Goal: Task Accomplishment & Management: Complete application form

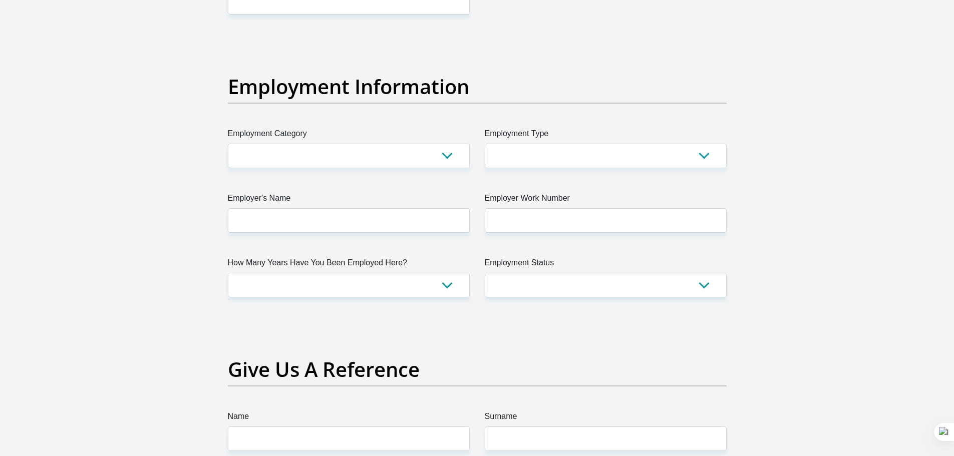
scroll to position [1803, 0]
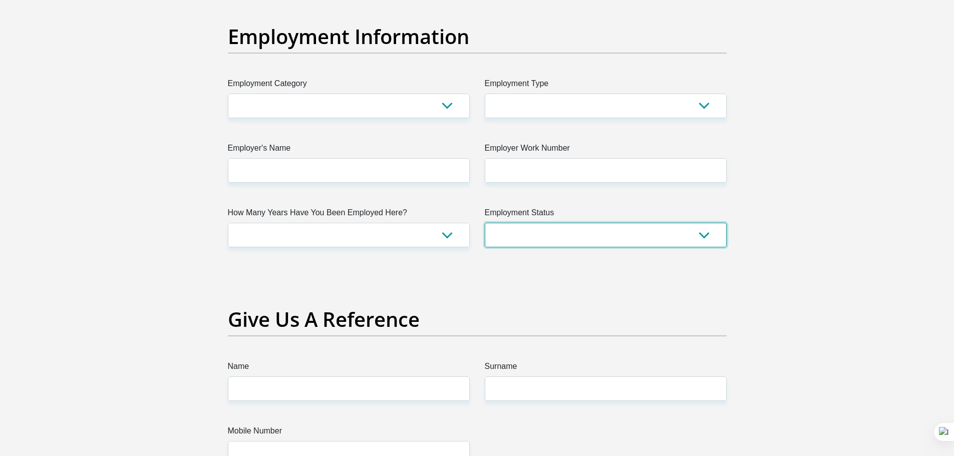
click at [502, 230] on select "Permanent/Full-time Part-time/Casual Contract Worker Self-Employed Housewife Re…" at bounding box center [606, 235] width 242 height 25
select select "3"
click at [485, 223] on select "Permanent/Full-time Part-time/Casual Contract Worker Self-Employed Housewife Re…" at bounding box center [606, 235] width 242 height 25
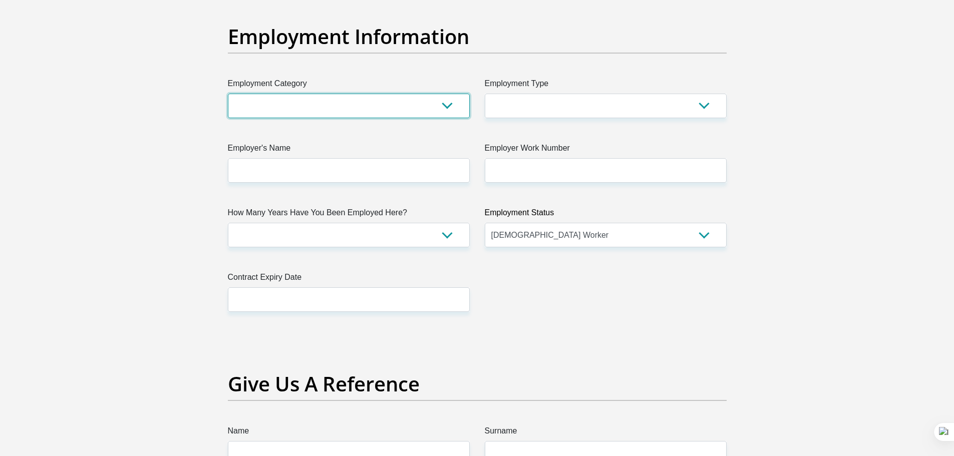
click at [360, 108] on select "AGRICULTURE ALCOHOL & TOBACCO CONSTRUCTION MATERIALS METALLURGY EQUIPMENT FOR R…" at bounding box center [349, 106] width 242 height 25
click at [360, 109] on select "AGRICULTURE ALCOHOL & TOBACCO CONSTRUCTION MATERIALS METALLURGY EQUIPMENT FOR R…" at bounding box center [349, 106] width 242 height 25
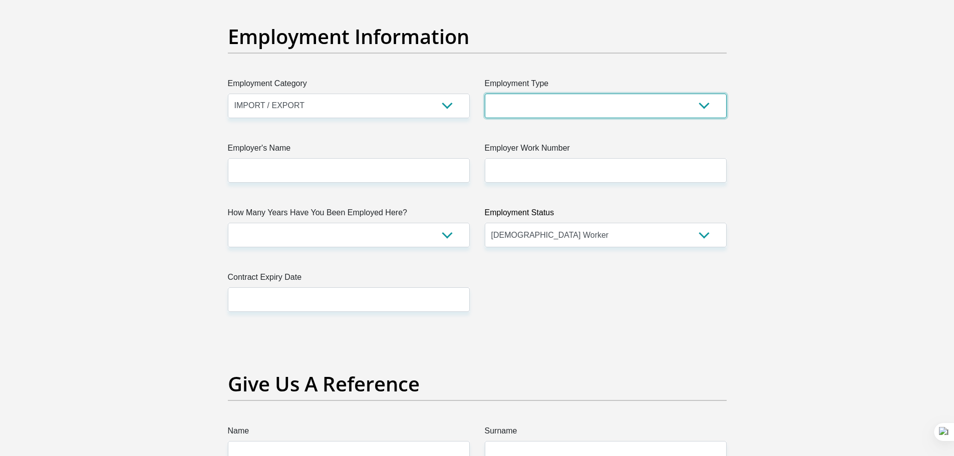
click at [547, 110] on select "College/Lecturer Craft Seller Creative Driver Executive Farmer Forces - Non Com…" at bounding box center [606, 106] width 242 height 25
click at [403, 98] on select "AGRICULTURE ALCOHOL & TOBACCO CONSTRUCTION MATERIALS METALLURGY EQUIPMENT FOR R…" at bounding box center [349, 106] width 242 height 25
select select "67"
click at [228, 94] on select "AGRICULTURE ALCOHOL & TOBACCO CONSTRUCTION MATERIALS METALLURGY EQUIPMENT FOR R…" at bounding box center [349, 106] width 242 height 25
click at [592, 111] on select "College/Lecturer Craft Seller Creative Driver Executive Farmer Forces - Non Com…" at bounding box center [606, 106] width 242 height 25
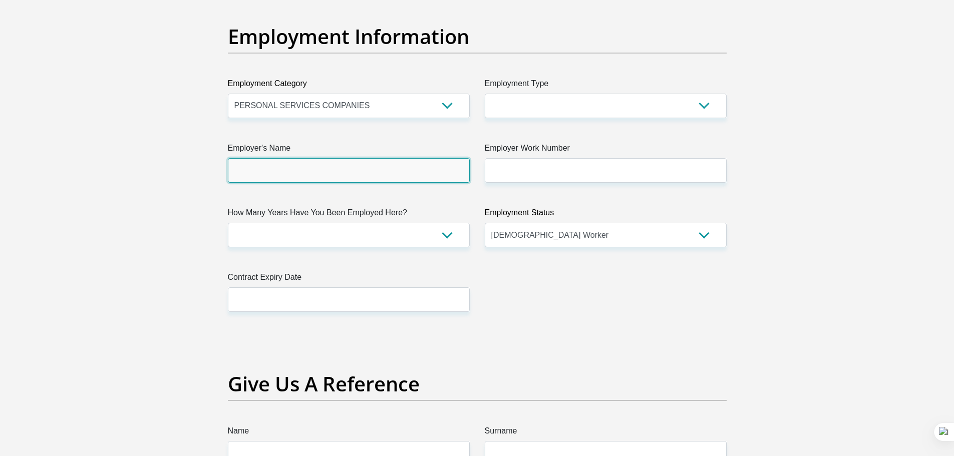
click at [415, 173] on input "Employer's Name" at bounding box center [349, 170] width 242 height 25
type input "m"
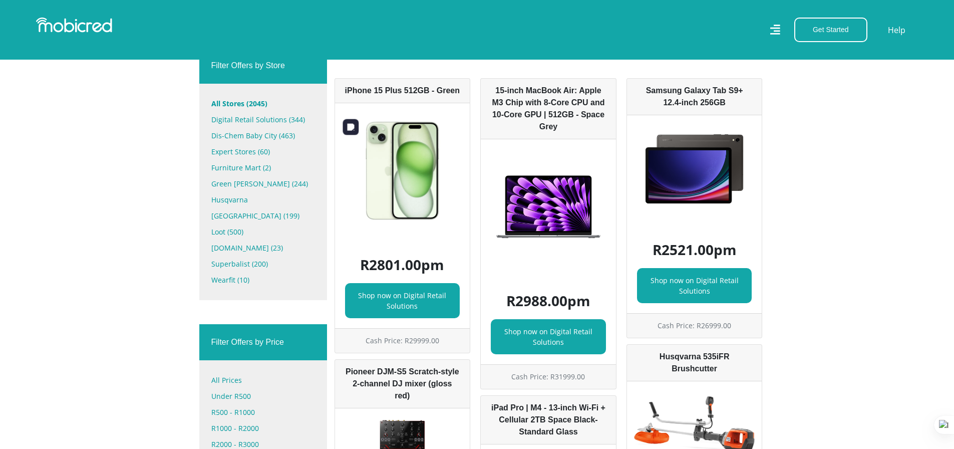
scroll to position [351, 0]
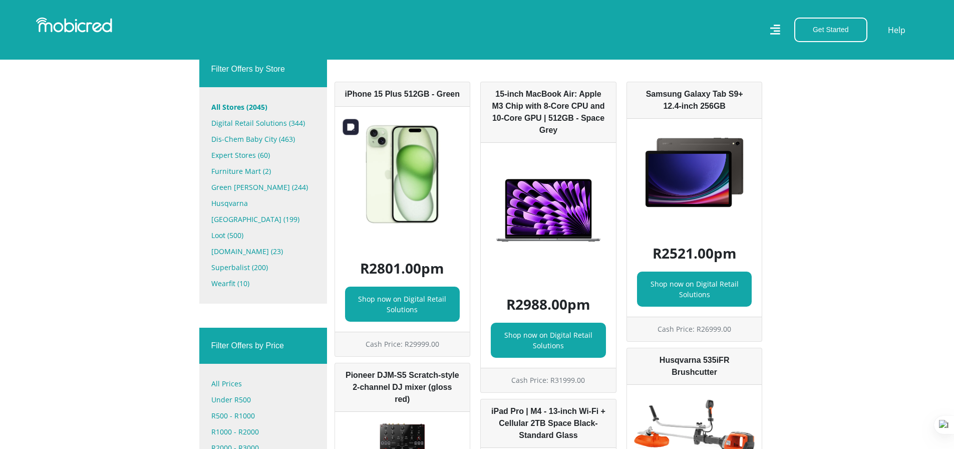
click at [397, 214] on img at bounding box center [402, 174] width 135 height 135
drag, startPoint x: 448, startPoint y: 351, endPoint x: 393, endPoint y: 351, distance: 55.1
click at [393, 351] on div "Cash Price: R29999.00" at bounding box center [402, 343] width 135 height 25
click at [438, 336] on div "Cash Price: R29999.00" at bounding box center [402, 343] width 135 height 25
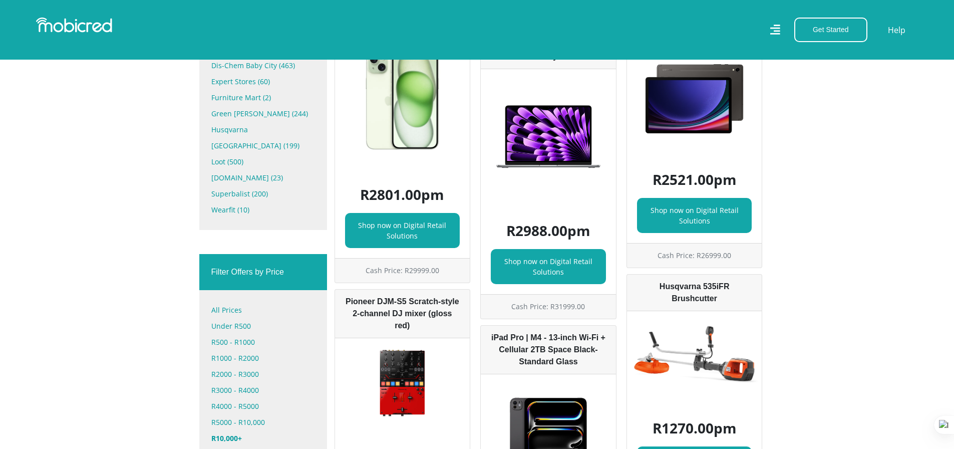
scroll to position [401, 0]
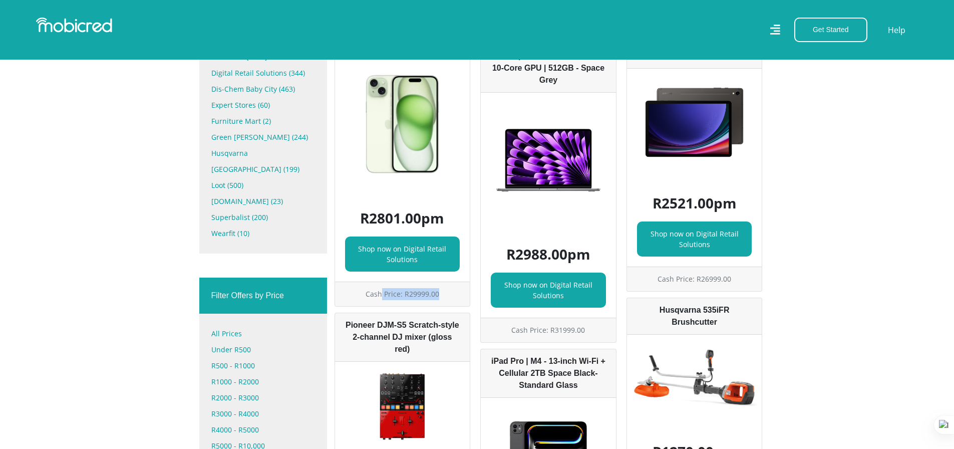
drag, startPoint x: 440, startPoint y: 296, endPoint x: 382, endPoint y: 305, distance: 59.3
click at [382, 305] on div "Cash Price: R29999.00" at bounding box center [402, 293] width 135 height 25
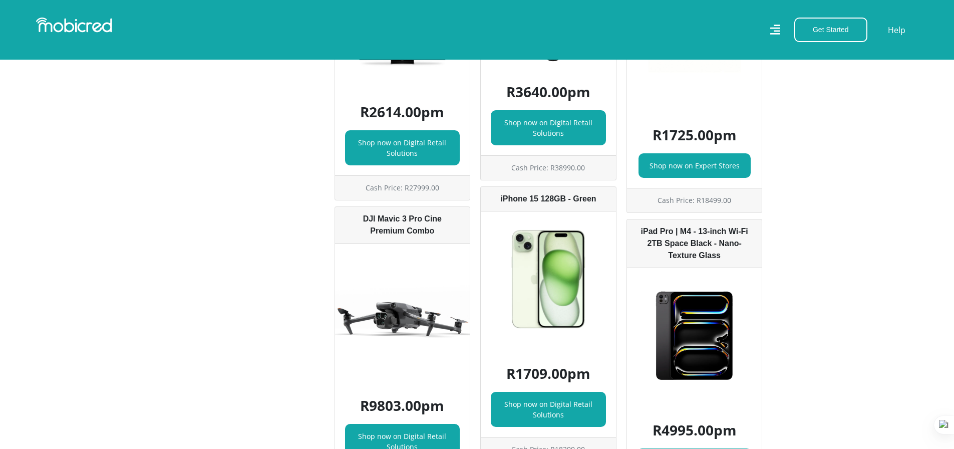
scroll to position [5508, 0]
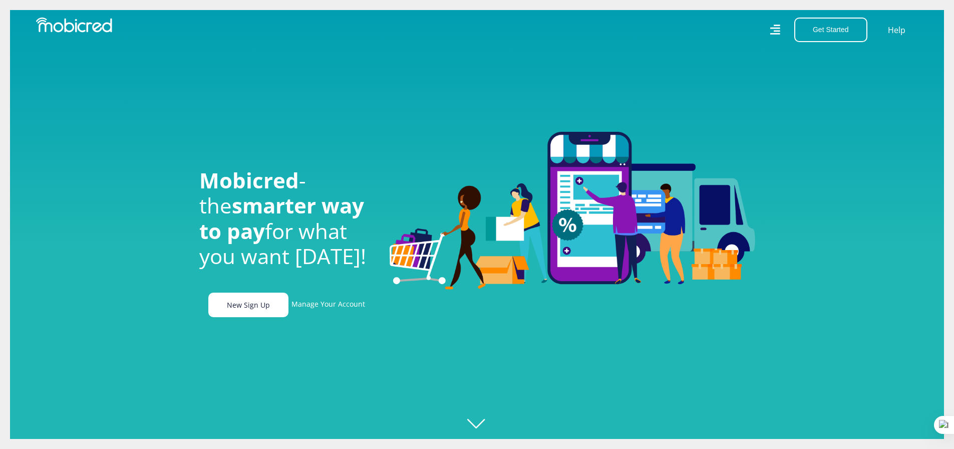
click at [265, 310] on link "New Sign Up" at bounding box center [248, 304] width 80 height 25
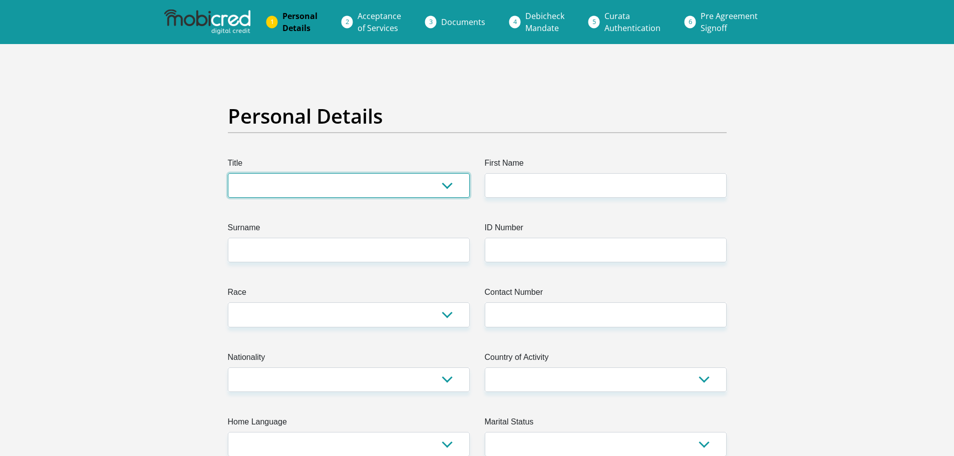
click at [289, 186] on select "Mr Ms Mrs Dr [PERSON_NAME]" at bounding box center [349, 185] width 242 height 25
select select "Mr"
click at [228, 173] on select "Mr Ms Mrs Dr [PERSON_NAME]" at bounding box center [349, 185] width 242 height 25
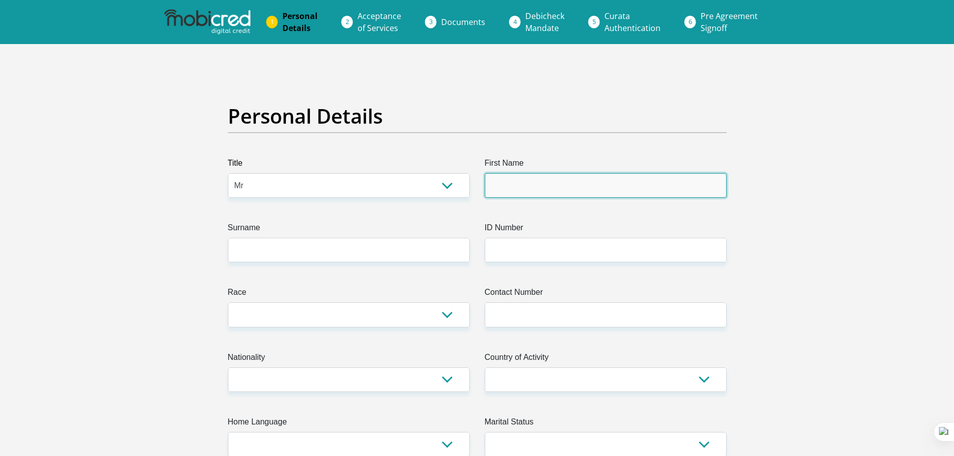
click at [529, 187] on input "First Name" at bounding box center [606, 185] width 242 height 25
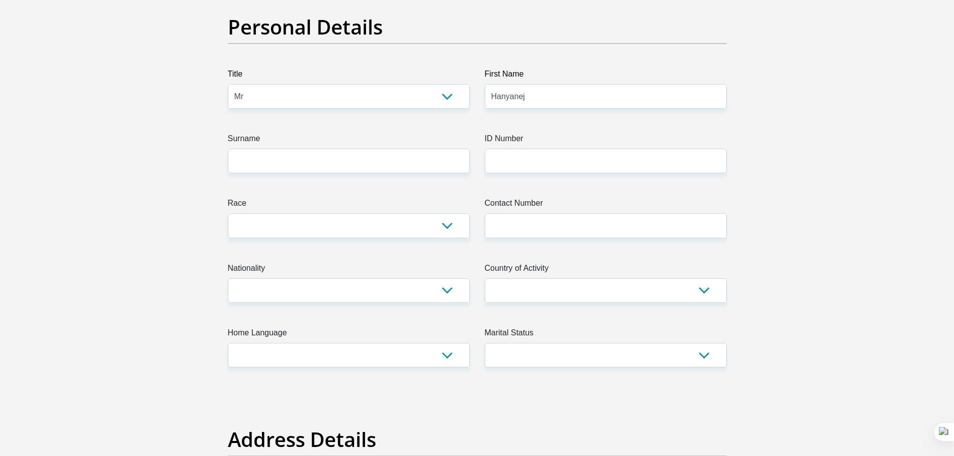
scroll to position [0, 0]
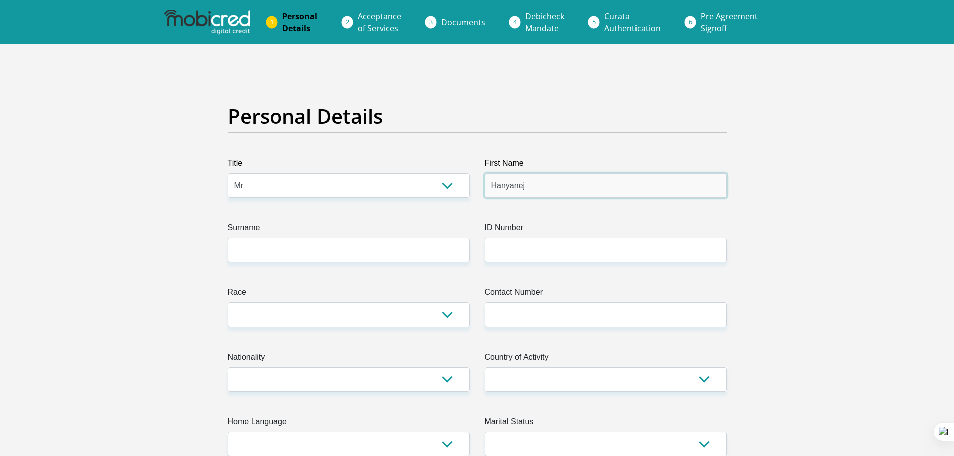
click at [538, 186] on input "Hanyanej" at bounding box center [606, 185] width 242 height 25
type input "Hanyane"
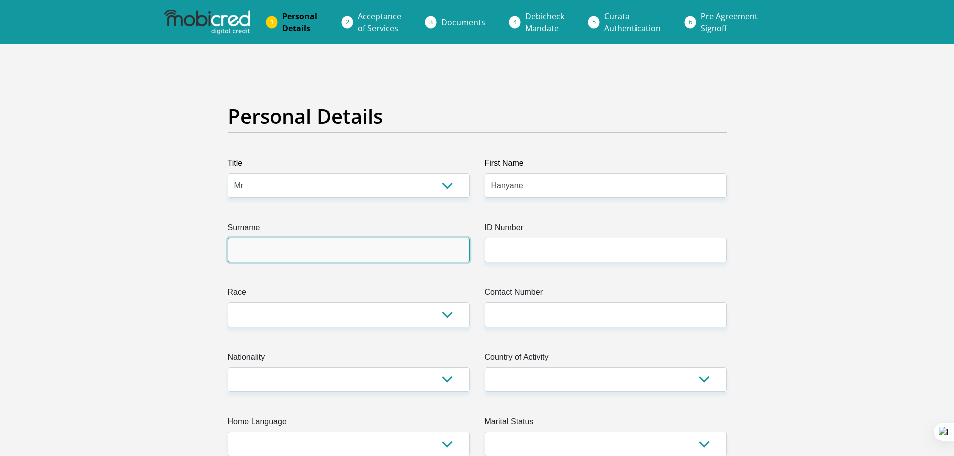
click at [306, 248] on input "Surname" at bounding box center [349, 250] width 242 height 25
type input "Makhubela"
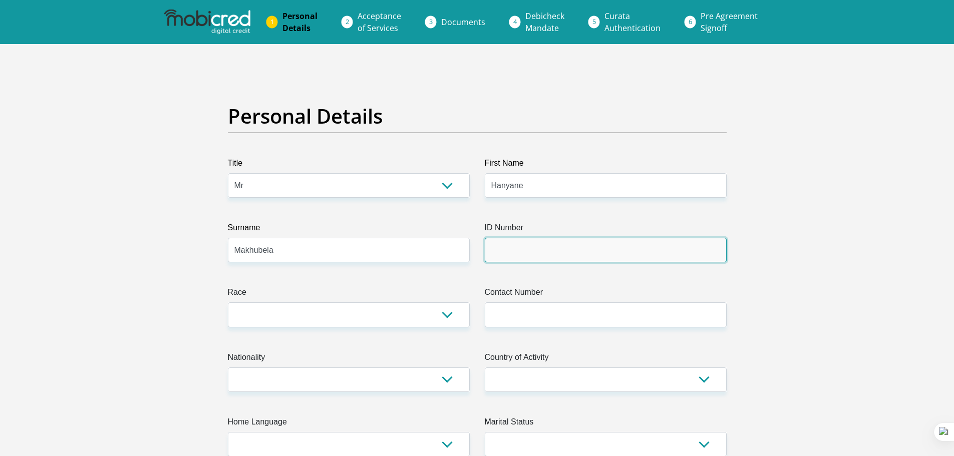
click at [618, 246] on input "ID Number" at bounding box center [606, 250] width 242 height 25
type input "0005086357083"
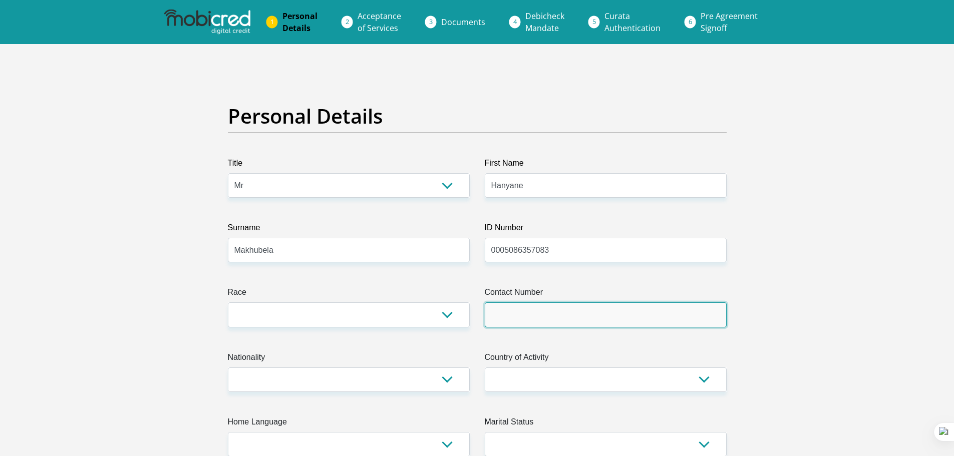
click at [554, 310] on input "Contact Number" at bounding box center [606, 314] width 242 height 25
type input "0714226692"
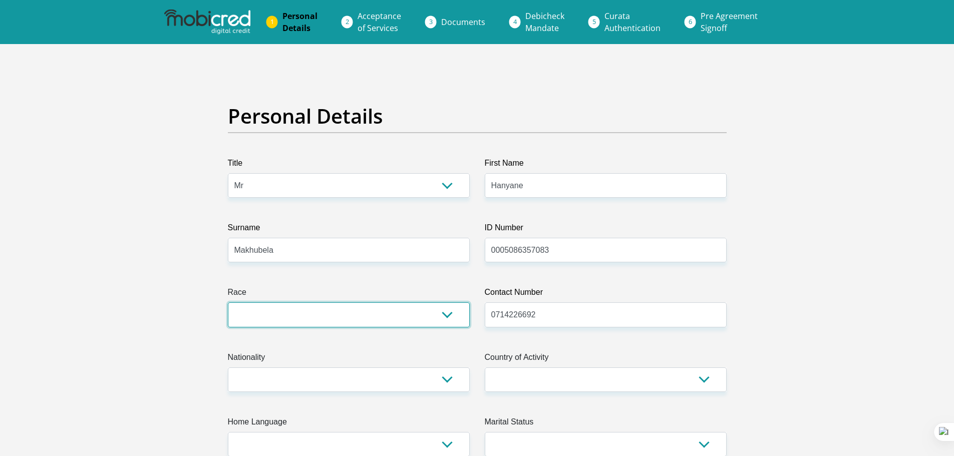
click at [454, 319] on select "Black Coloured Indian White Other" at bounding box center [349, 314] width 242 height 25
select select "1"
click at [228, 302] on select "Black Coloured Indian White Other" at bounding box center [349, 314] width 242 height 25
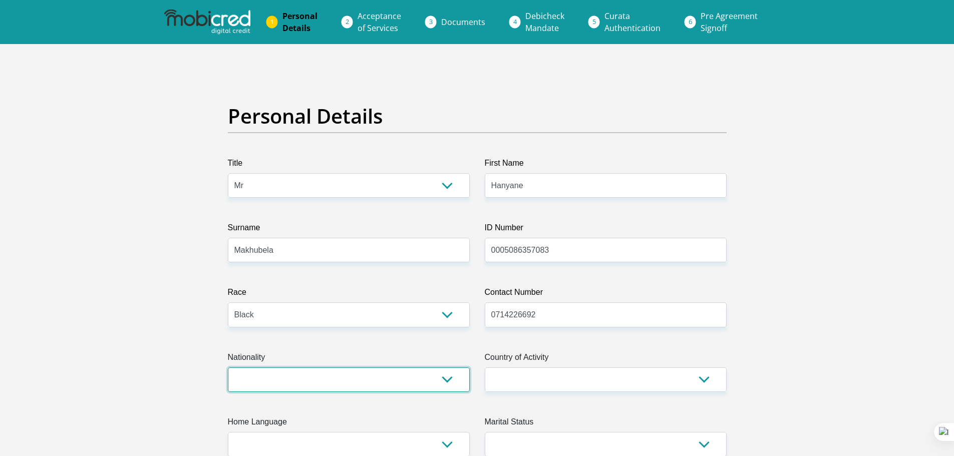
click at [327, 381] on select "[GEOGRAPHIC_DATA] [GEOGRAPHIC_DATA] [GEOGRAPHIC_DATA] [GEOGRAPHIC_DATA] [GEOGRA…" at bounding box center [349, 380] width 242 height 25
select select "ZAF"
click at [228, 368] on select "[GEOGRAPHIC_DATA] [GEOGRAPHIC_DATA] [GEOGRAPHIC_DATA] [GEOGRAPHIC_DATA] [GEOGRA…" at bounding box center [349, 380] width 242 height 25
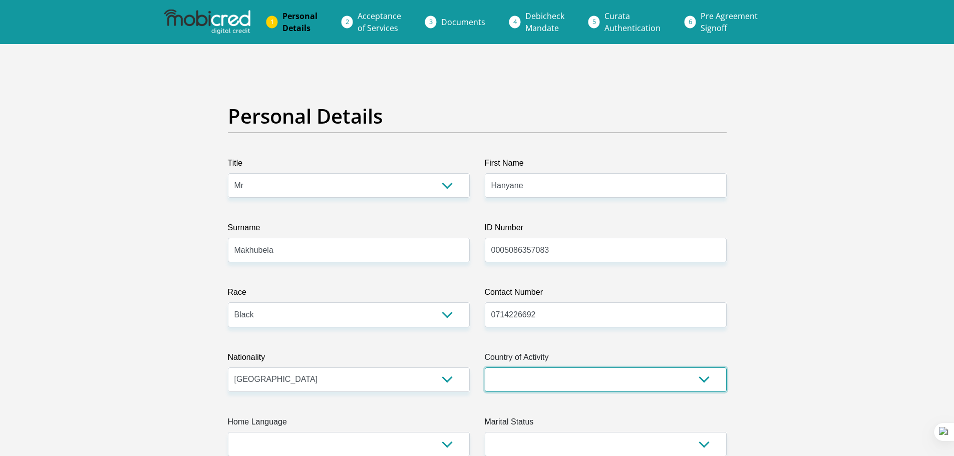
click at [588, 379] on select "[GEOGRAPHIC_DATA] [GEOGRAPHIC_DATA] [GEOGRAPHIC_DATA] [GEOGRAPHIC_DATA] [GEOGRA…" at bounding box center [606, 380] width 242 height 25
select select "ZAF"
click at [485, 368] on select "[GEOGRAPHIC_DATA] [GEOGRAPHIC_DATA] [GEOGRAPHIC_DATA] [GEOGRAPHIC_DATA] [GEOGRA…" at bounding box center [606, 380] width 242 height 25
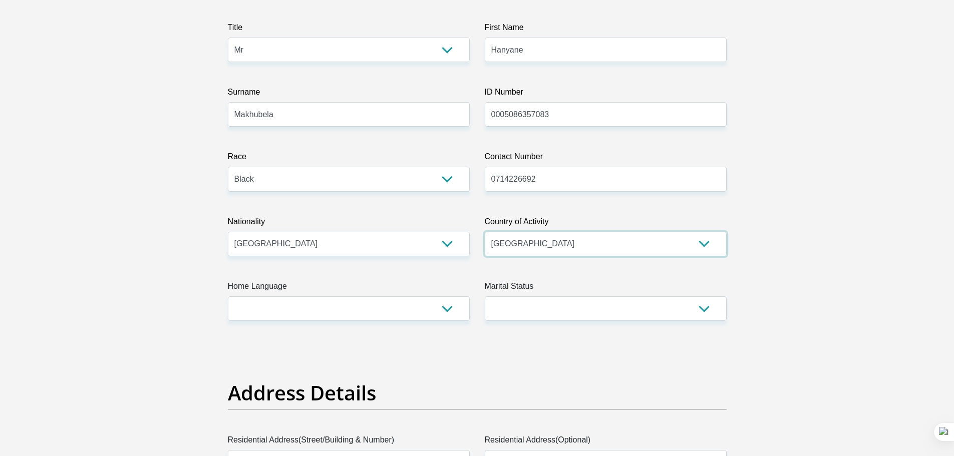
scroll to position [150, 0]
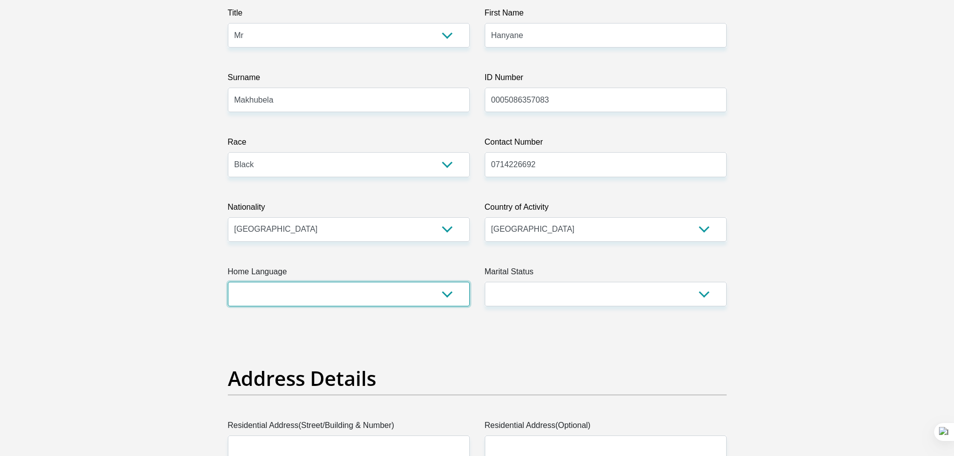
click at [449, 296] on select "Afrikaans English Sepedi South Ndebele Southern Sotho Swati Tsonga Tswana Venda…" at bounding box center [349, 294] width 242 height 25
select select "nso"
click at [228, 282] on select "Afrikaans English Sepedi South Ndebele Southern Sotho Swati Tsonga Tswana Venda…" at bounding box center [349, 294] width 242 height 25
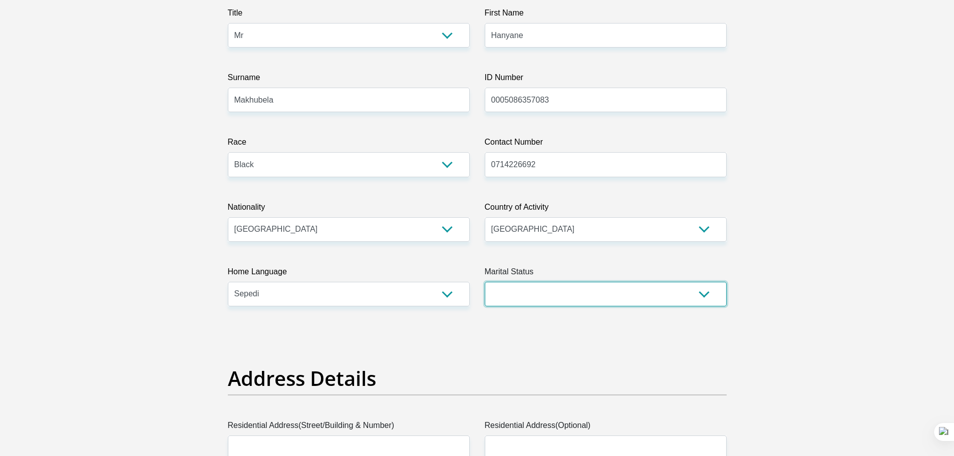
click at [527, 300] on select "Married ANC Single Divorced Widowed Married COP or Customary Law" at bounding box center [606, 294] width 242 height 25
select select "2"
click at [485, 282] on select "Married ANC Single Divorced Widowed Married COP or Customary Law" at bounding box center [606, 294] width 242 height 25
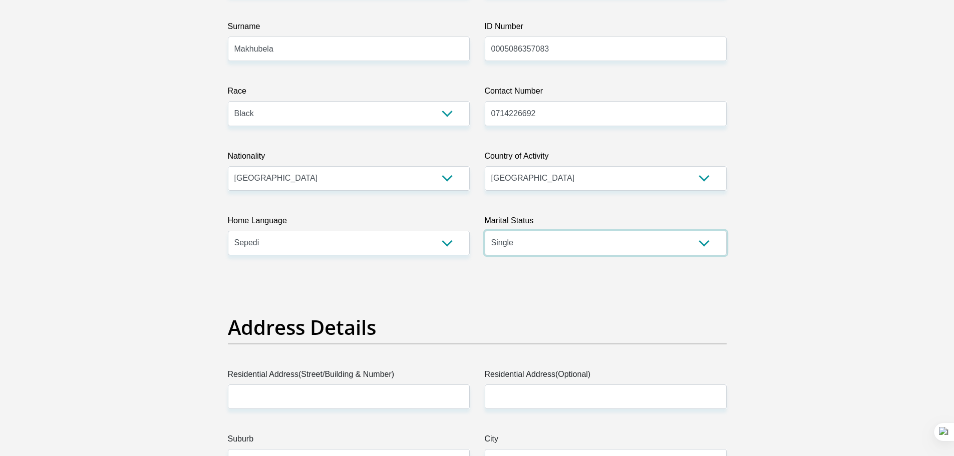
scroll to position [300, 0]
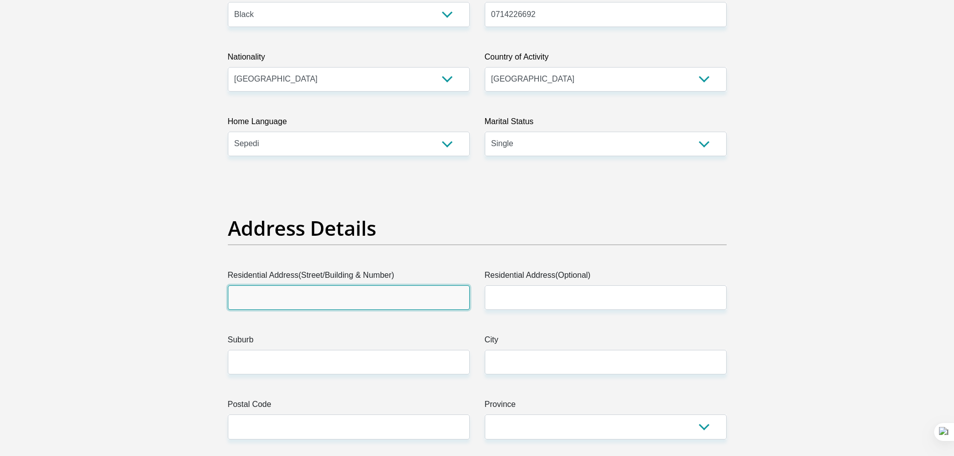
click at [381, 293] on input "Residential Address(Street/Building & Number)" at bounding box center [349, 297] width 242 height 25
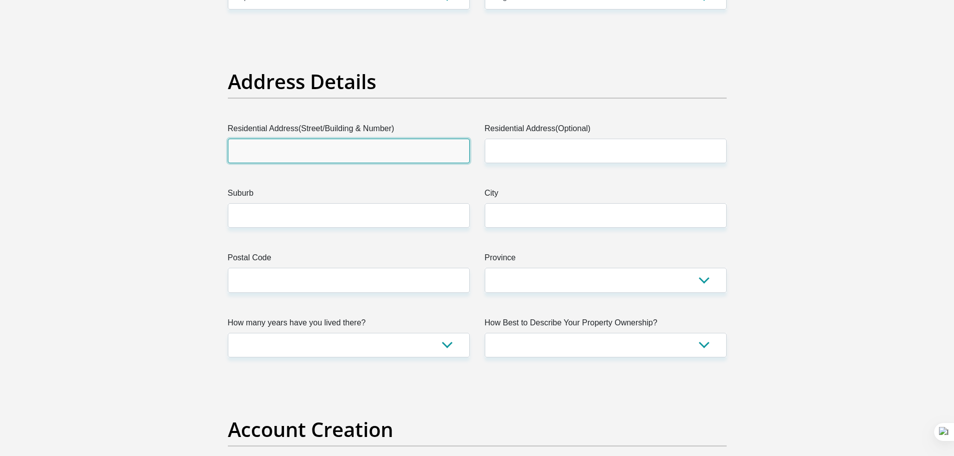
scroll to position [451, 0]
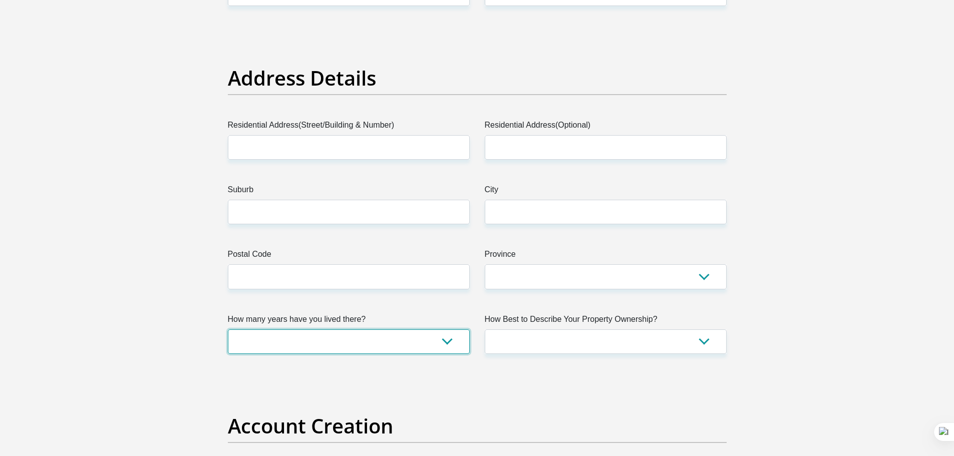
click at [416, 350] on select "less than 1 year 1-3 years 3-5 years 5+ years" at bounding box center [349, 341] width 242 height 25
select select "0"
click at [228, 329] on select "less than 1 year 1-3 years 3-5 years 5+ years" at bounding box center [349, 341] width 242 height 25
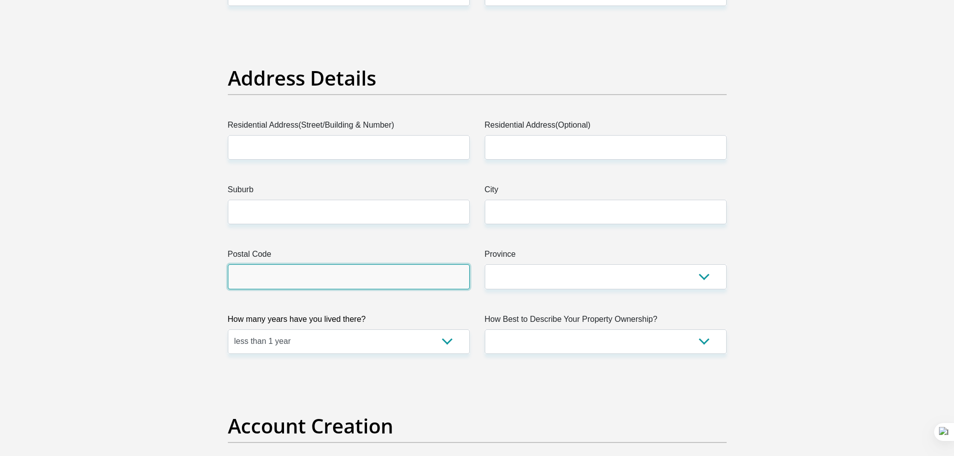
click at [431, 282] on input "Postal Code" at bounding box center [349, 276] width 242 height 25
type input "2195"
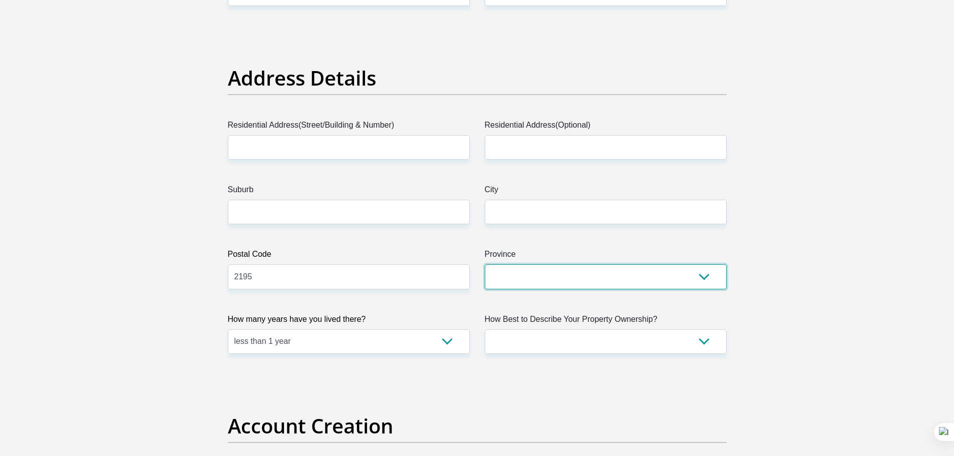
click at [509, 280] on select "Eastern Cape Free State [GEOGRAPHIC_DATA] [GEOGRAPHIC_DATA][DATE] [GEOGRAPHIC_D…" at bounding box center [606, 276] width 242 height 25
select select "Gauteng"
click at [485, 264] on select "Eastern Cape Free State [GEOGRAPHIC_DATA] [GEOGRAPHIC_DATA][DATE] [GEOGRAPHIC_D…" at bounding box center [606, 276] width 242 height 25
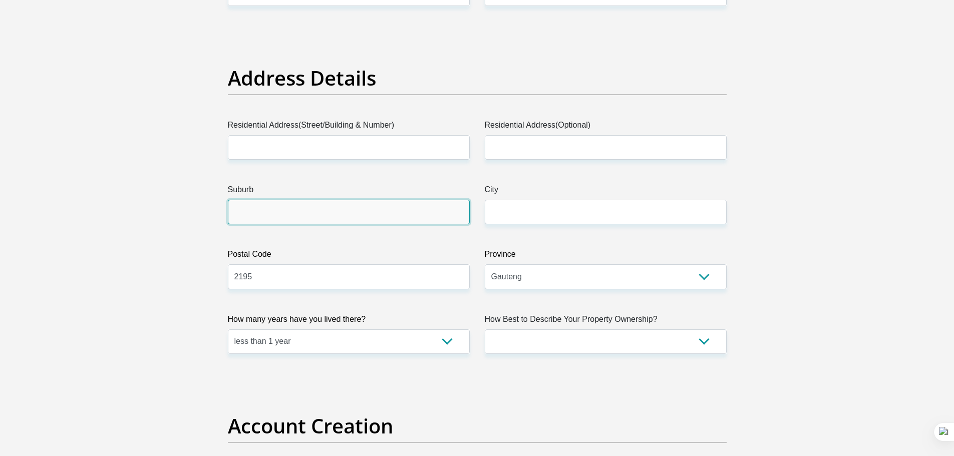
click at [358, 207] on input "Suburb" at bounding box center [349, 212] width 242 height 25
type input "Diepsloot"
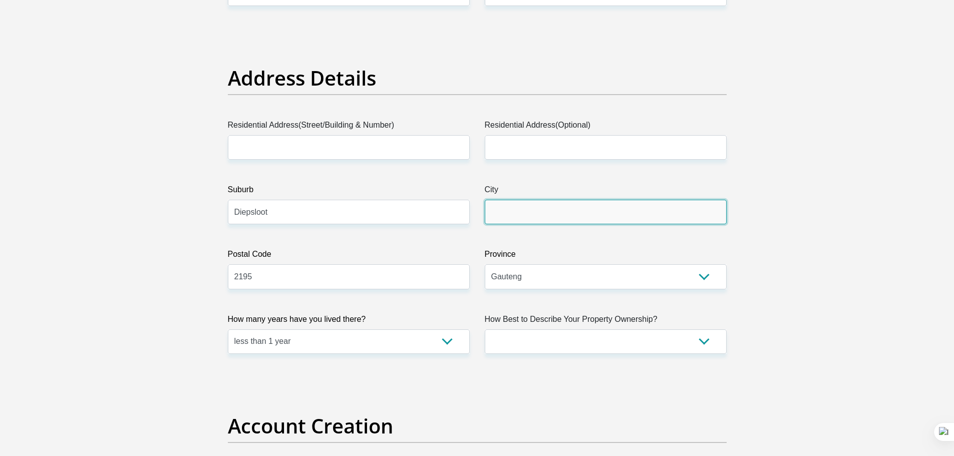
click at [555, 219] on input "City" at bounding box center [606, 212] width 242 height 25
type input "Fourways"
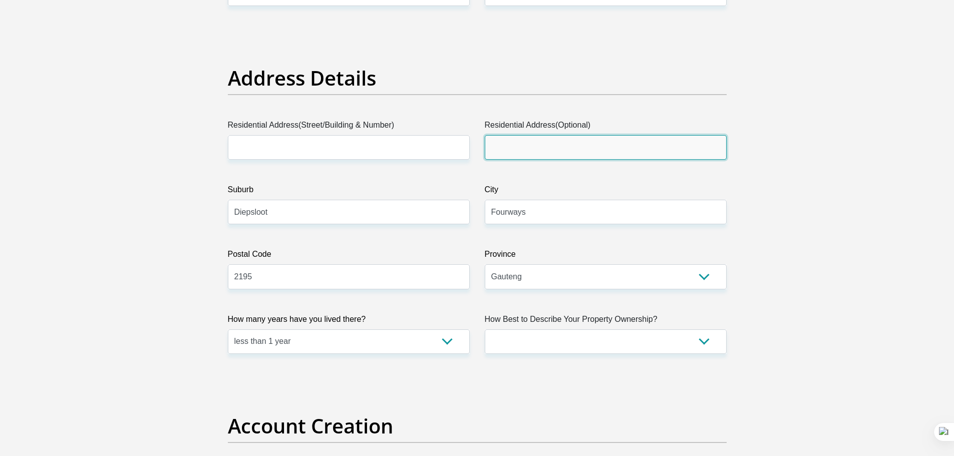
click at [596, 155] on input "Residential Address(Optional)" at bounding box center [606, 147] width 242 height 25
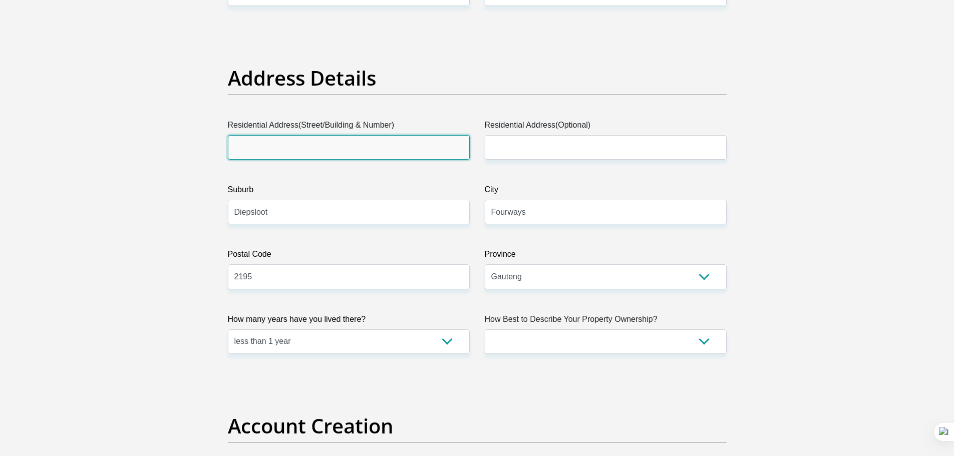
click at [414, 150] on input "Residential Address(Street/Building & Number)" at bounding box center [349, 147] width 242 height 25
type input "Barn Owl Crescent"
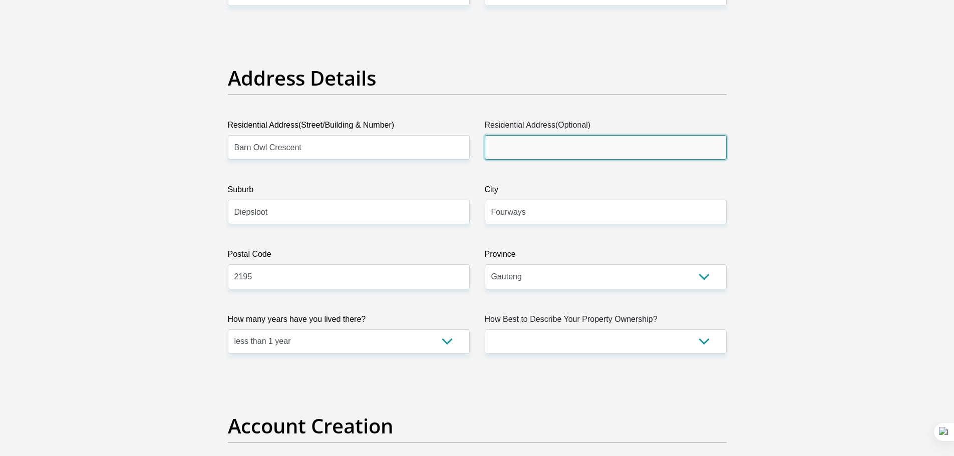
click at [533, 143] on input "Residential Address(Optional)" at bounding box center [606, 147] width 242 height 25
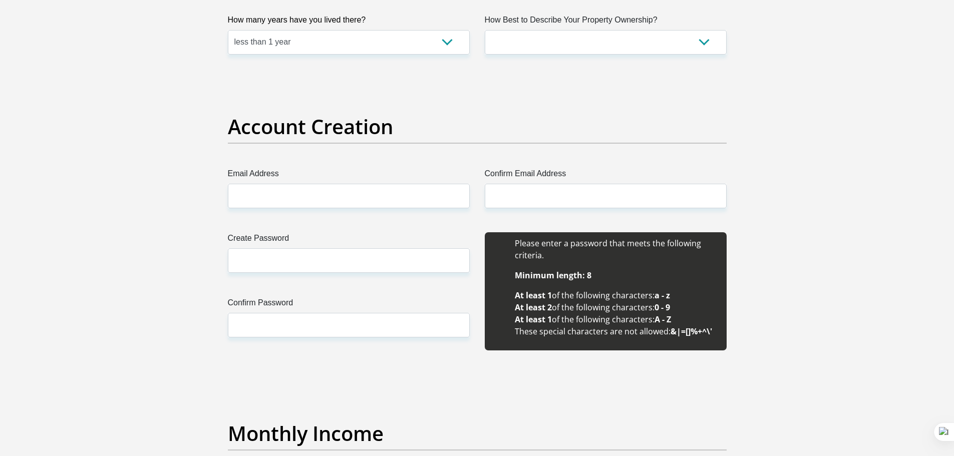
scroll to position [751, 0]
type input "Herons@Riverside"
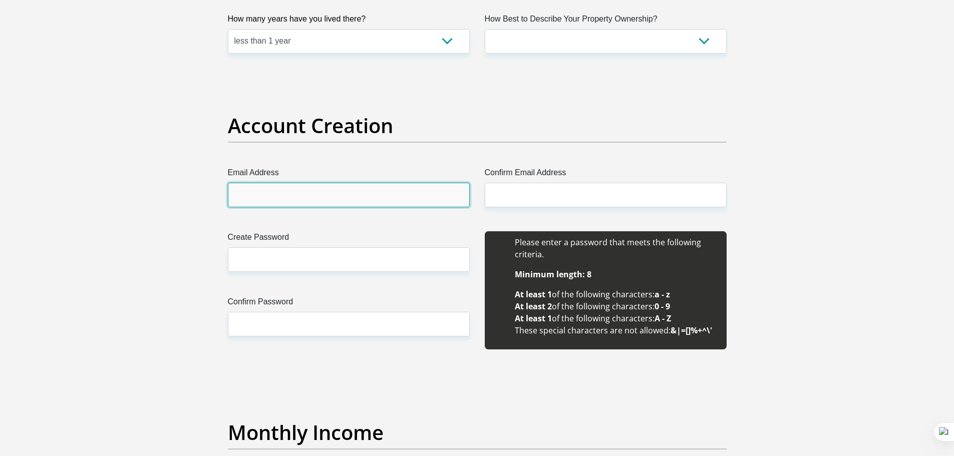
click at [386, 203] on input "Email Address" at bounding box center [349, 195] width 242 height 25
type input "[EMAIL_ADDRESS][DOMAIN_NAME]"
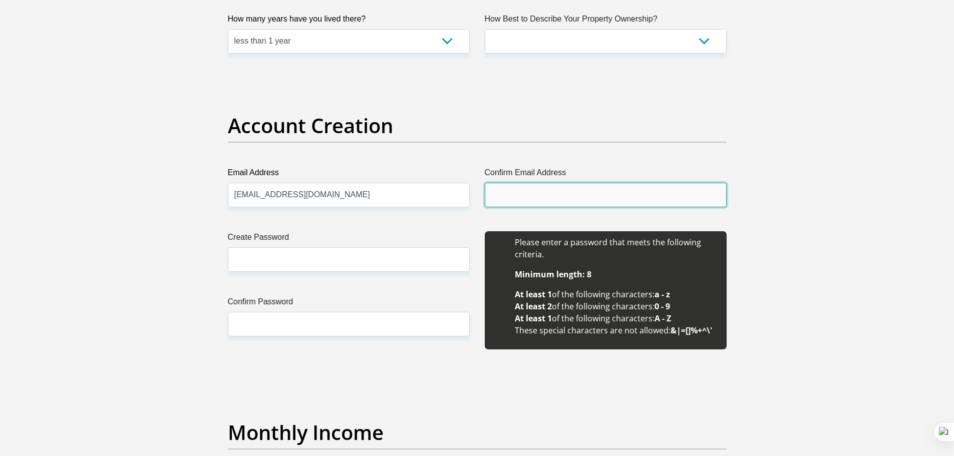
click at [498, 192] on input "Confirm Email Address" at bounding box center [606, 195] width 242 height 25
type input "[EMAIL_ADDRESS][DOMAIN_NAME]"
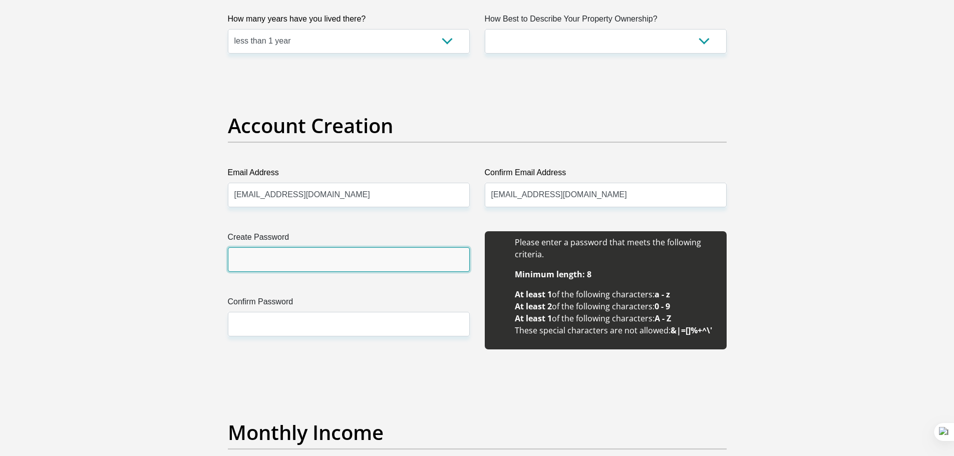
click at [317, 270] on input "Create Password" at bounding box center [349, 259] width 242 height 25
drag, startPoint x: 295, startPoint y: 256, endPoint x: 225, endPoint y: 252, distance: 70.7
click at [225, 252] on div "Create Password Phelang@123 Please input valid password Confirm Password" at bounding box center [348, 295] width 257 height 129
type input "Phelang@123"
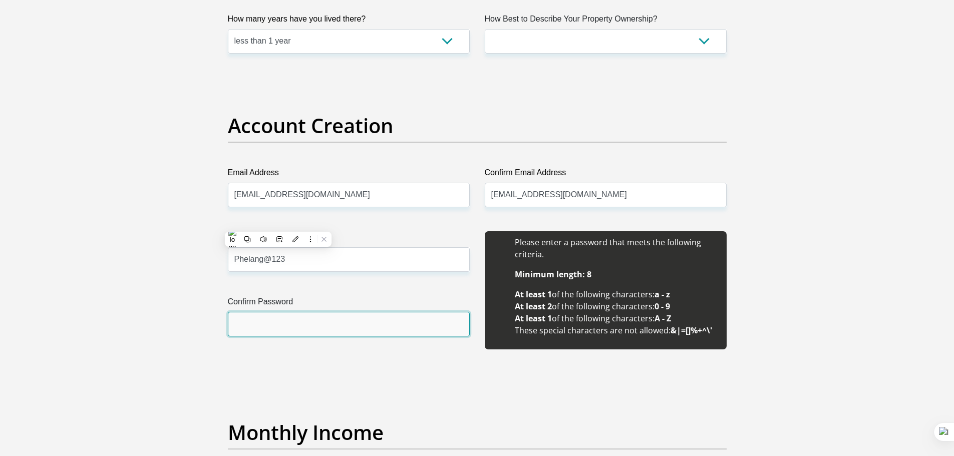
click at [343, 317] on input "Confirm Password" at bounding box center [349, 324] width 242 height 25
paste input "Phelang@123"
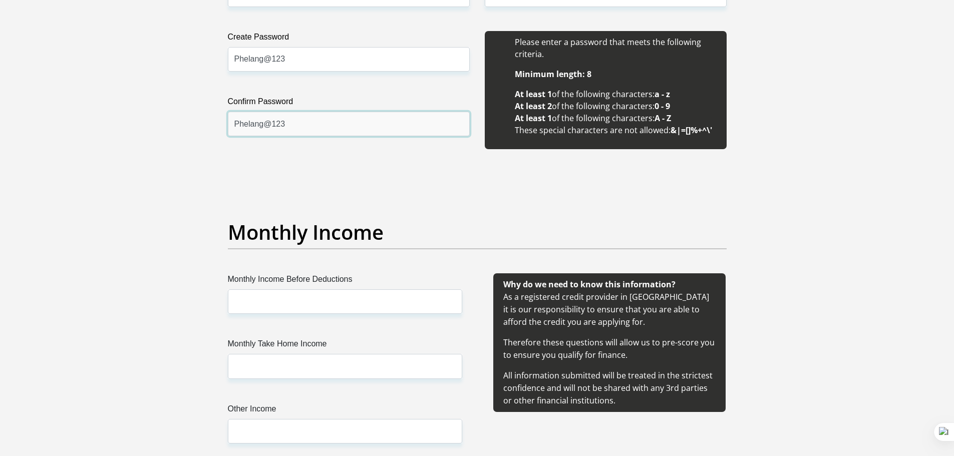
scroll to position [1052, 0]
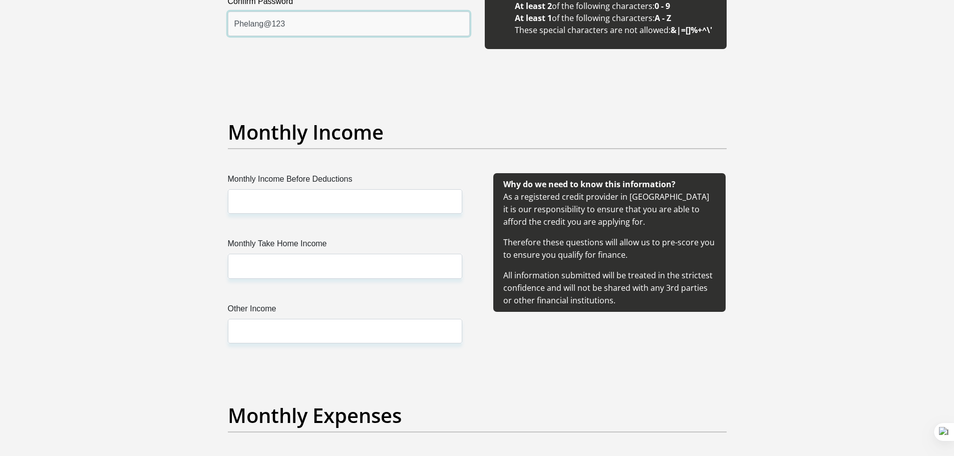
type input "Phelang@123"
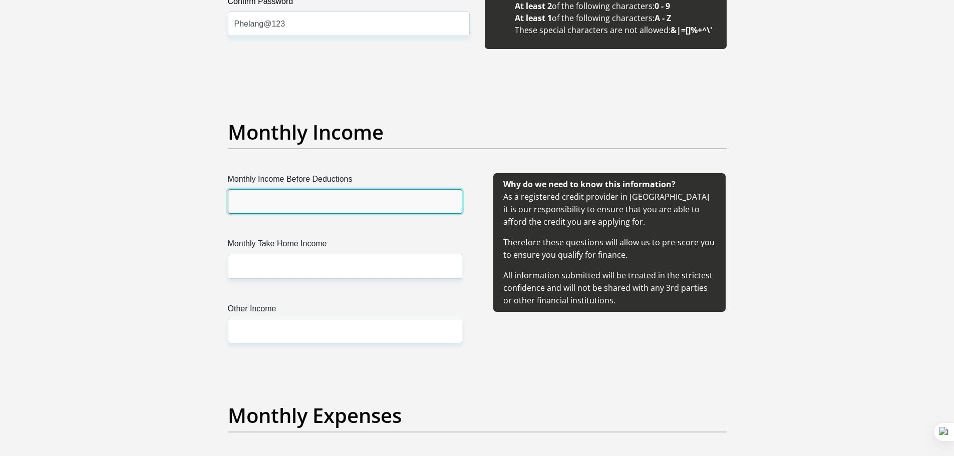
click at [352, 196] on input "Monthly Income Before Deductions" at bounding box center [345, 201] width 234 height 25
type input "14000"
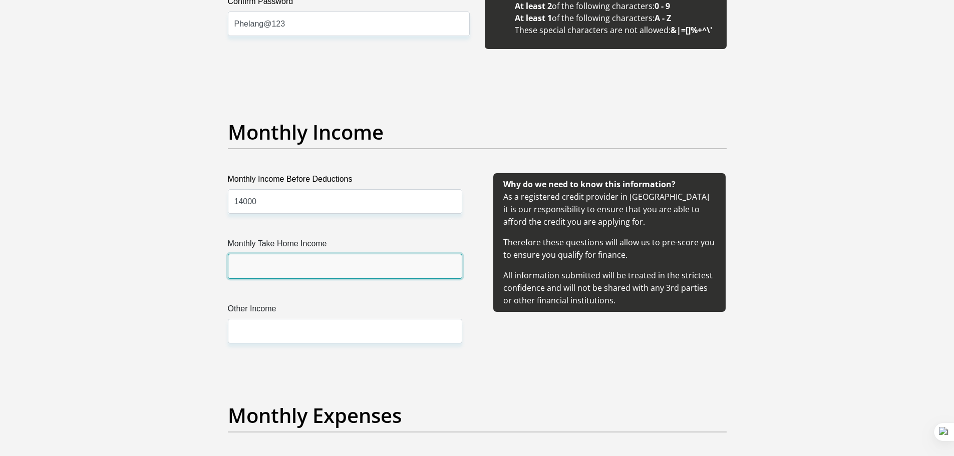
click at [319, 266] on input "Monthly Take Home Income" at bounding box center [345, 266] width 234 height 25
type input "12700"
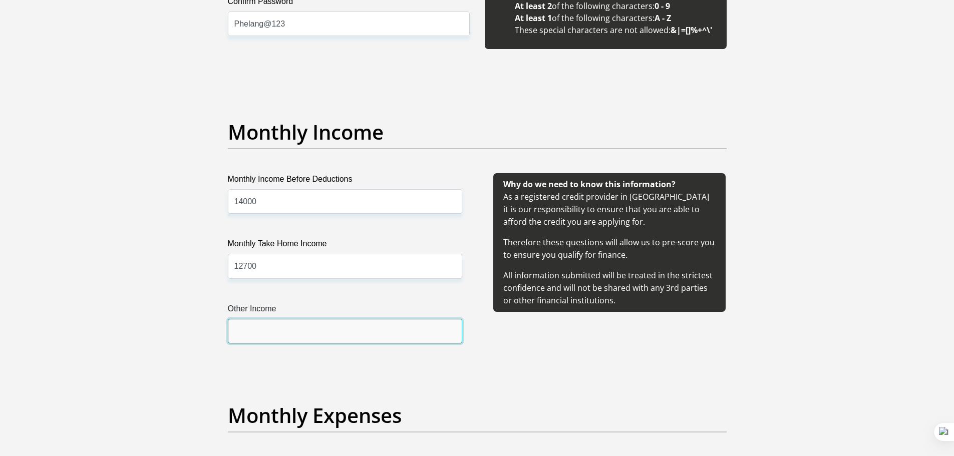
click at [374, 343] on input "Other Income" at bounding box center [345, 331] width 234 height 25
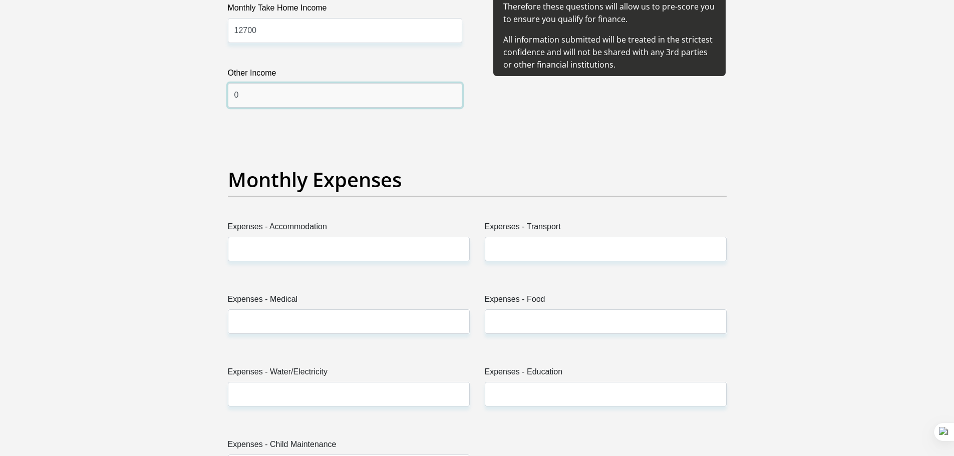
scroll to position [1302, 0]
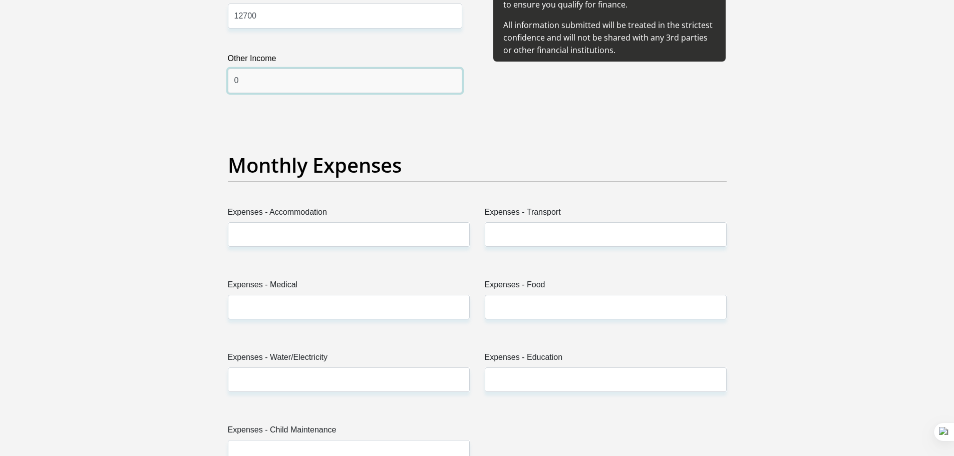
type input "0"
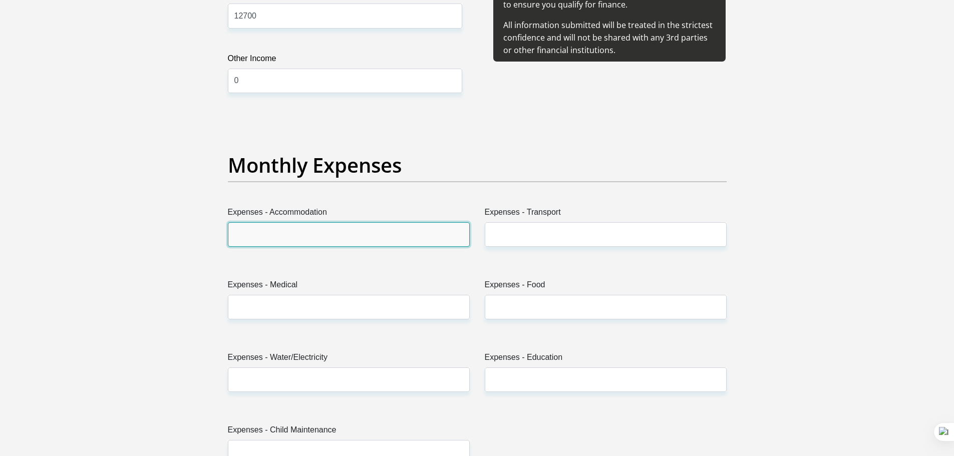
click at [332, 229] on input "Expenses - Accommodation" at bounding box center [349, 234] width 242 height 25
type input "3000"
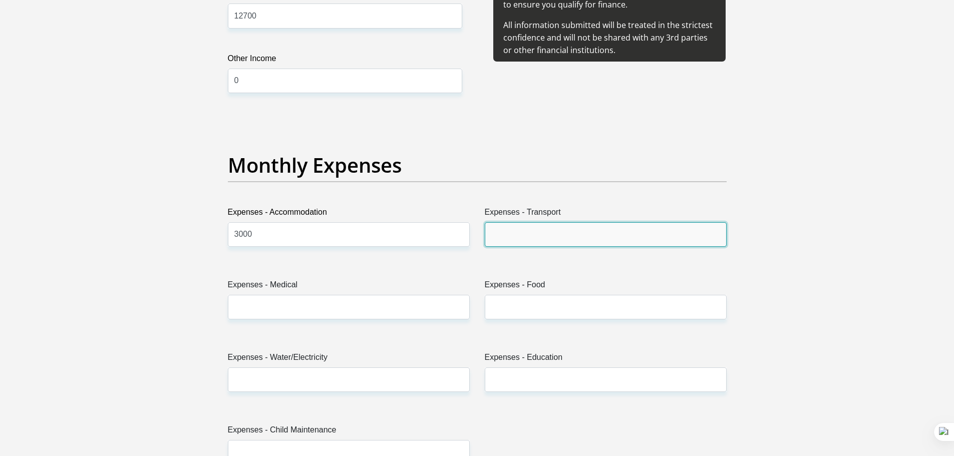
click at [526, 239] on input "Expenses - Transport" at bounding box center [606, 234] width 242 height 25
type input "400"
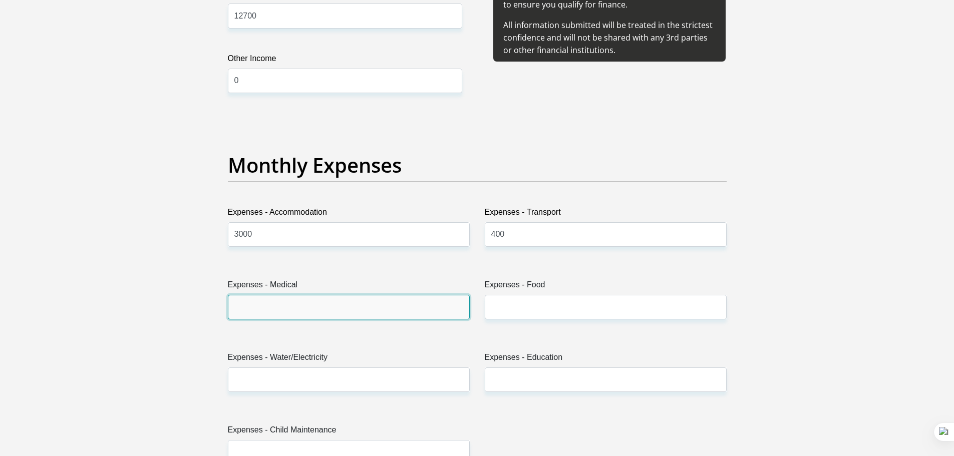
click at [263, 310] on input "Expenses - Medical" at bounding box center [349, 307] width 242 height 25
type input "0"
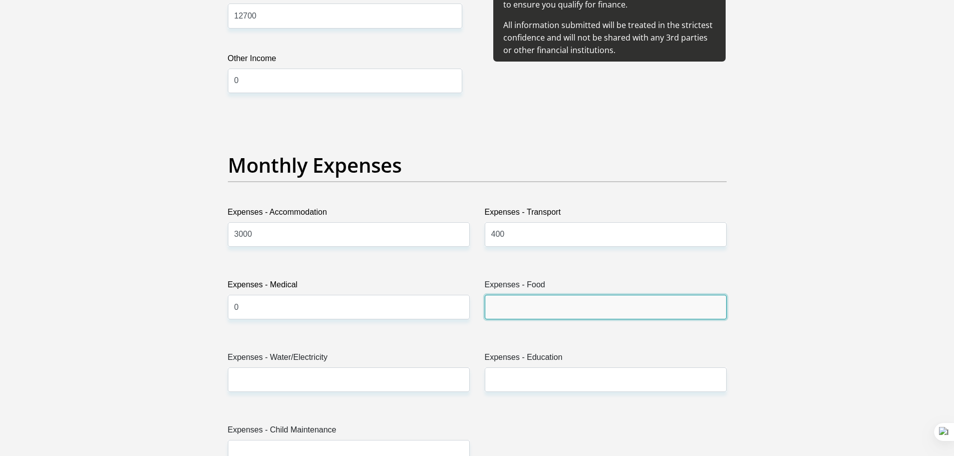
click at [539, 304] on input "Expenses - Food" at bounding box center [606, 307] width 242 height 25
type input "1000"
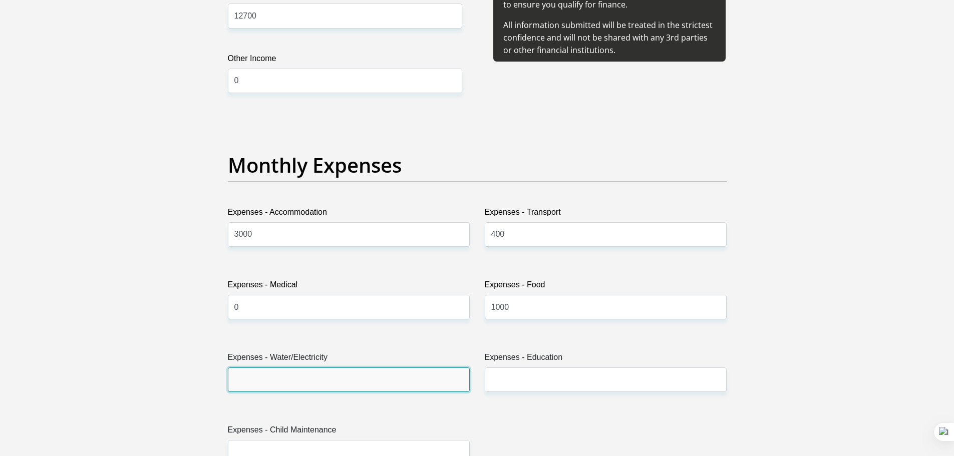
click at [408, 381] on input "Expenses - Water/Electricity" at bounding box center [349, 380] width 242 height 25
type input "0"
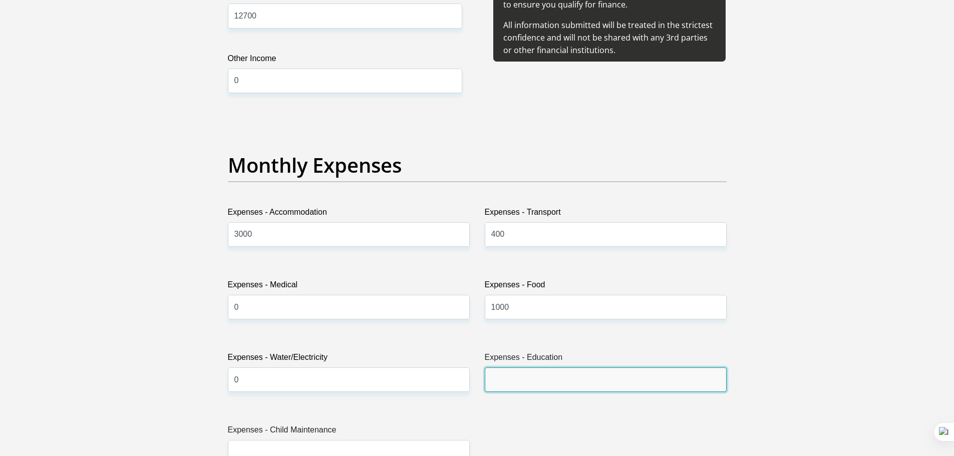
click at [533, 382] on input "Expenses - Education" at bounding box center [606, 380] width 242 height 25
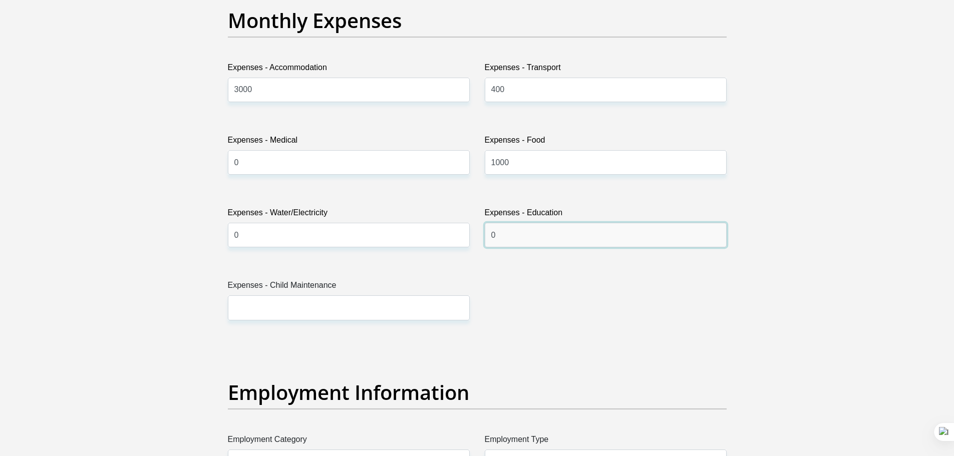
scroll to position [1452, 0]
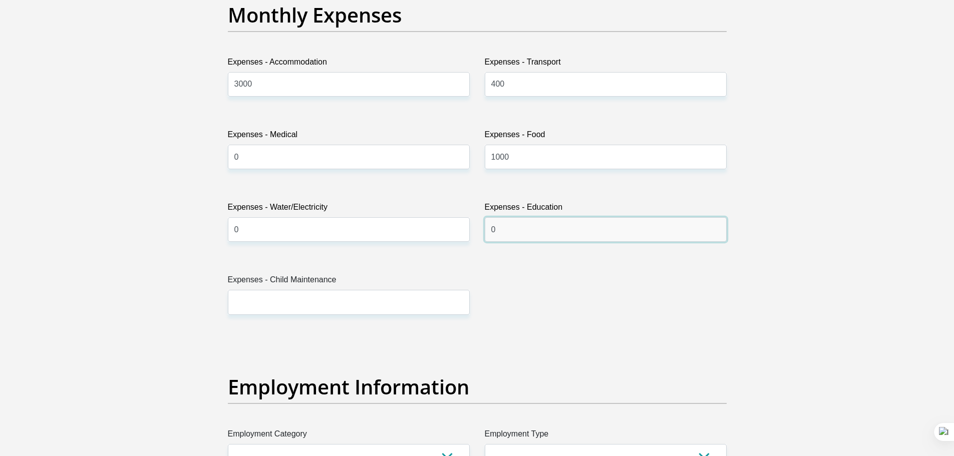
type input "0"
click at [365, 289] on label "Expenses - Child Maintenance" at bounding box center [349, 282] width 242 height 16
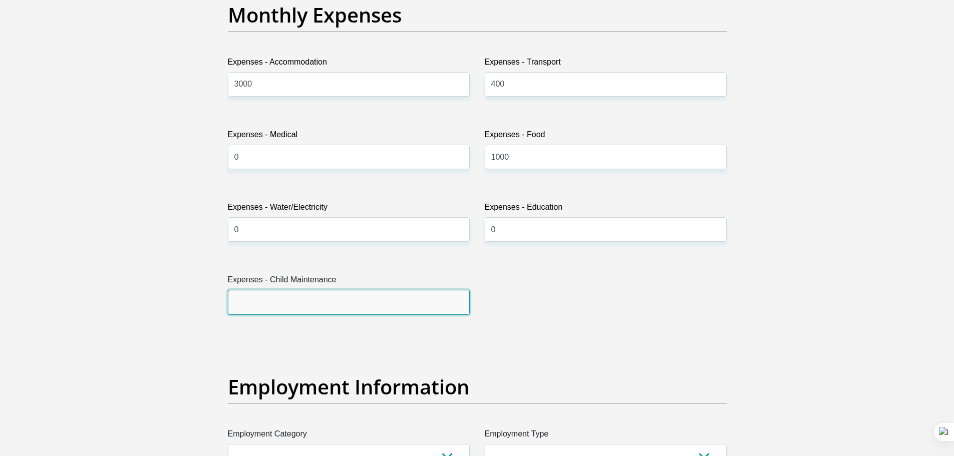
click at [365, 290] on input "Expenses - Child Maintenance" at bounding box center [349, 302] width 242 height 25
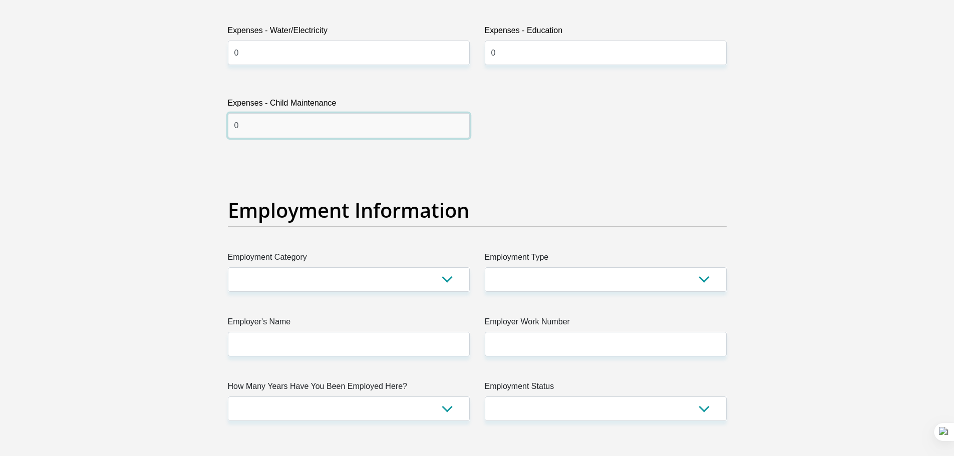
scroll to position [1652, 0]
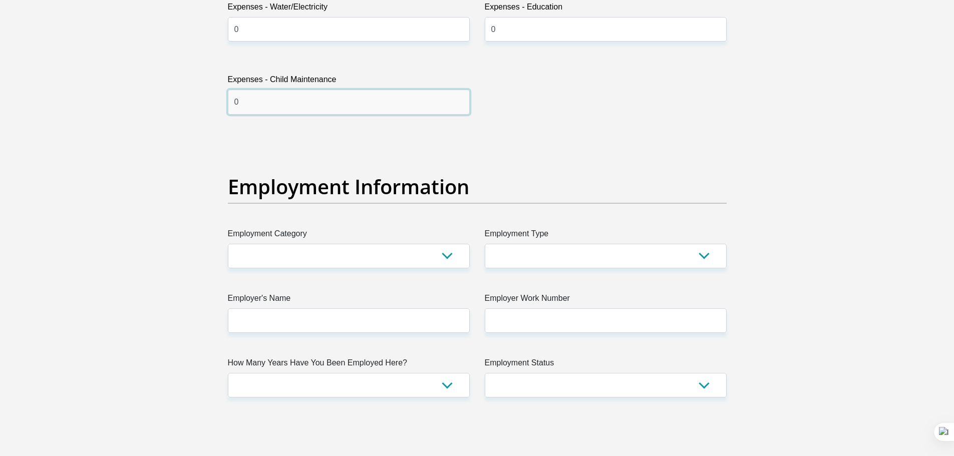
type input "0"
click at [446, 258] on select "AGRICULTURE ALCOHOL & TOBACCO CONSTRUCTION MATERIALS METALLURGY EQUIPMENT FOR R…" at bounding box center [349, 256] width 242 height 25
select select "71"
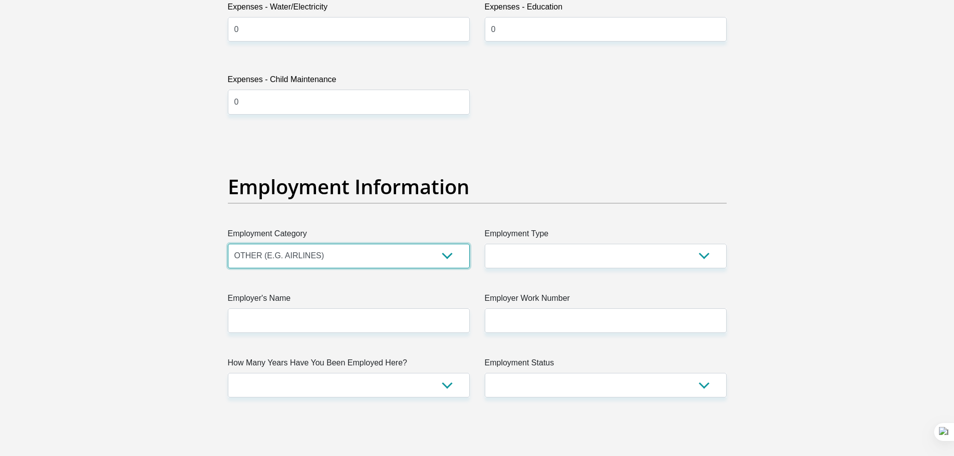
click at [228, 244] on select "AGRICULTURE ALCOHOL & TOBACCO CONSTRUCTION MATERIALS METALLURGY EQUIPMENT FOR R…" at bounding box center [349, 256] width 242 height 25
click at [428, 258] on select "AGRICULTURE ALCOHOL & TOBACCO CONSTRUCTION MATERIALS METALLURGY EQUIPMENT FOR R…" at bounding box center [349, 256] width 242 height 25
click at [526, 256] on select "College/Lecturer Craft Seller Creative Driver Executive Farmer Forces - Non Com…" at bounding box center [606, 256] width 242 height 25
select select "Unknown/Other"
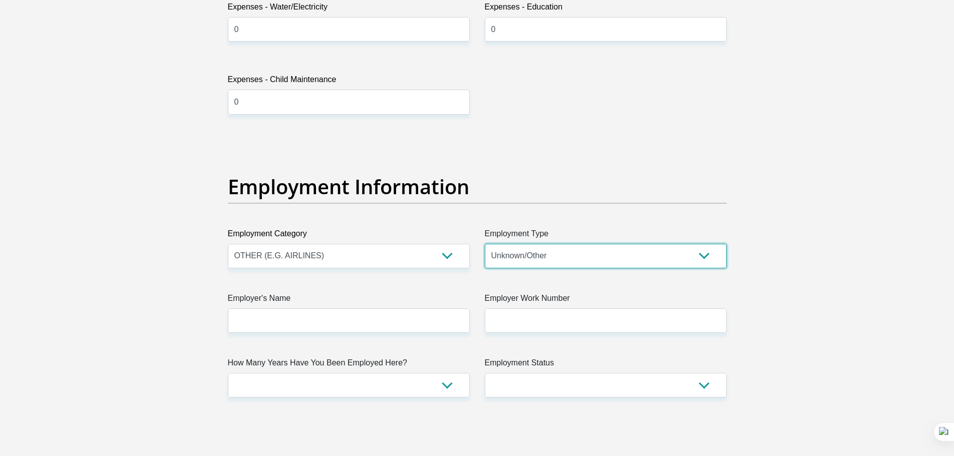
click at [485, 244] on select "College/Lecturer Craft Seller Creative Driver Executive Farmer Forces - Non Com…" at bounding box center [606, 256] width 242 height 25
click at [343, 334] on div "Title Mr Ms Mrs Dr [PERSON_NAME] First Name [GEOGRAPHIC_DATA] Surname [PERSON_N…" at bounding box center [477, 134] width 514 height 3258
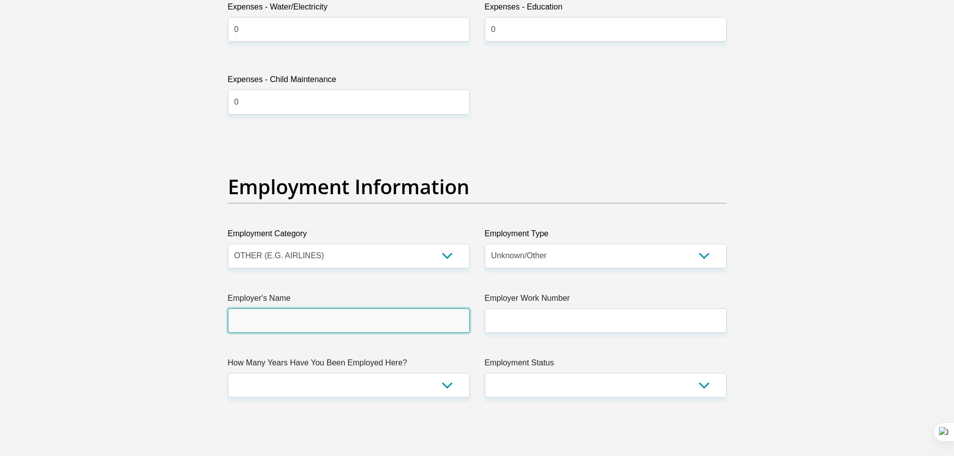
click at [349, 323] on input "Employer's Name" at bounding box center [349, 320] width 242 height 25
click at [541, 333] on div "Title Mr Ms Mrs Dr [PERSON_NAME] First Name [GEOGRAPHIC_DATA] Surname [PERSON_N…" at bounding box center [477, 134] width 514 height 3258
click at [268, 321] on input "MinewareConsulting" at bounding box center [349, 320] width 242 height 25
click at [269, 321] on input "MinewareConsulting" at bounding box center [349, 320] width 242 height 25
type input "MinewareConsulting"
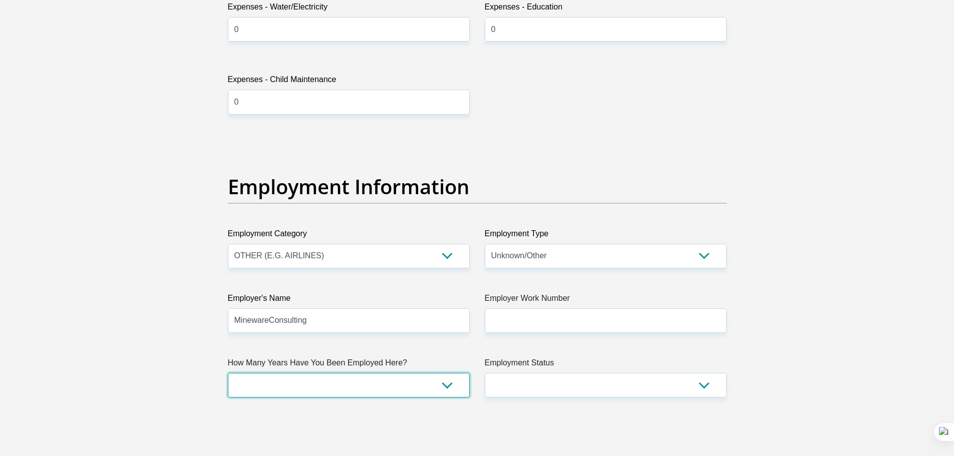
click at [431, 389] on select "less than 1 year 1-3 years 3-5 years 5+ years" at bounding box center [349, 385] width 242 height 25
select select "24"
click at [228, 373] on select "less than 1 year 1-3 years 3-5 years 5+ years" at bounding box center [349, 385] width 242 height 25
click at [526, 393] on select "Permanent/Full-time Part-time/Casual [DEMOGRAPHIC_DATA] Worker Self-Employed Ho…" at bounding box center [606, 385] width 242 height 25
select select "3"
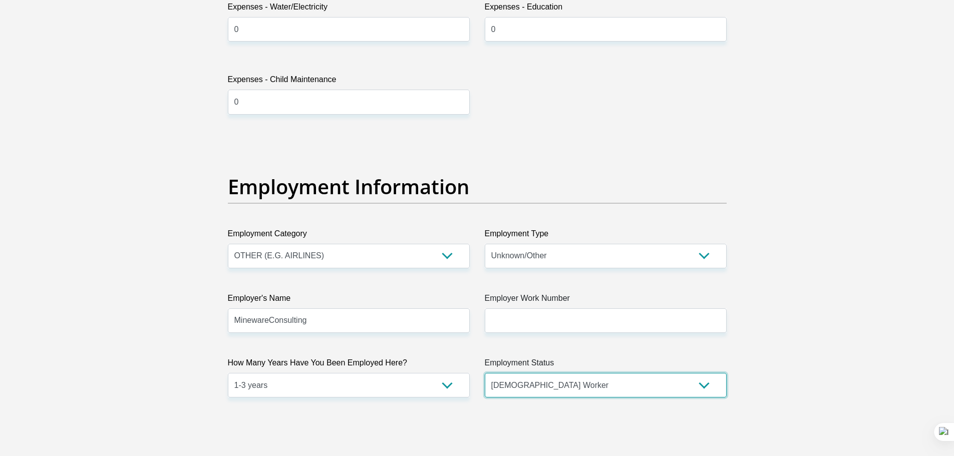
click at [485, 373] on select "Permanent/Full-time Part-time/Casual [DEMOGRAPHIC_DATA] Worker Self-Employed Ho…" at bounding box center [606, 385] width 242 height 25
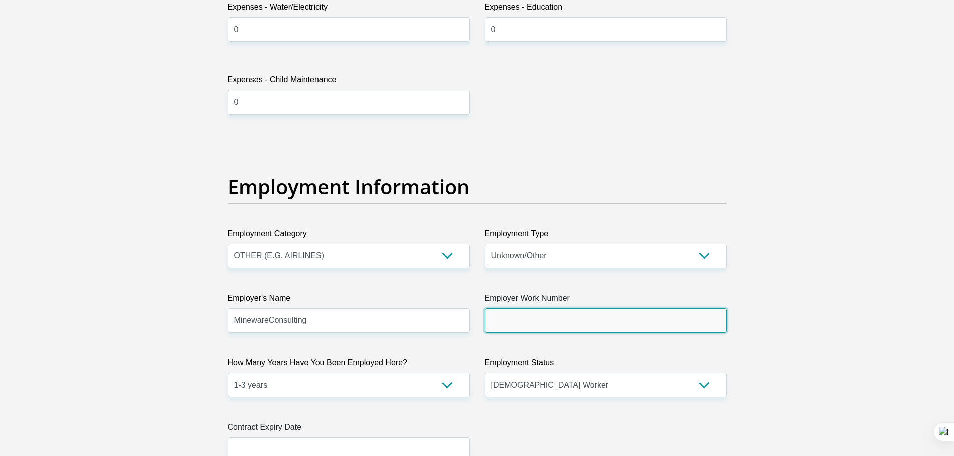
click at [502, 331] on input "Employer Work Number" at bounding box center [606, 320] width 242 height 25
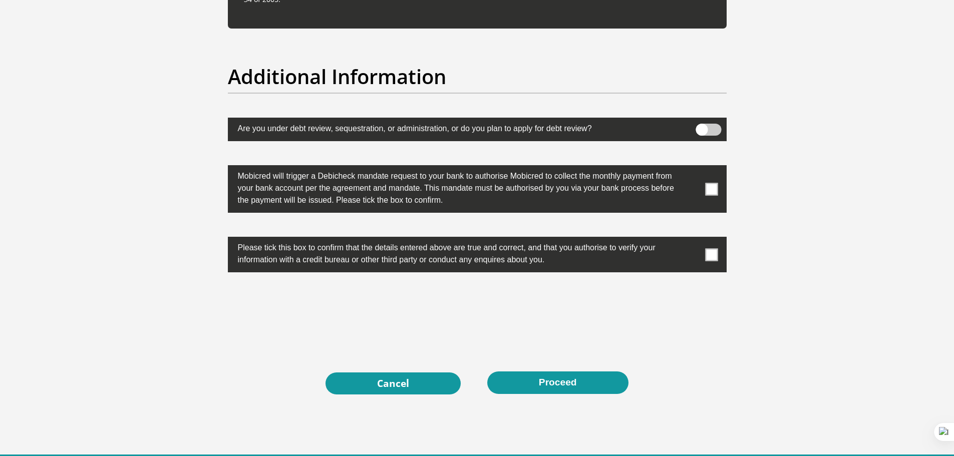
scroll to position [3155, 0]
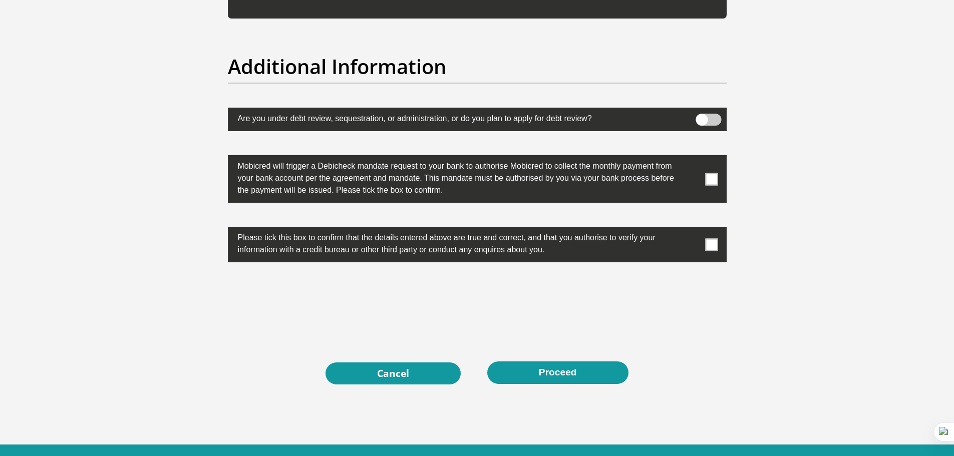
click at [703, 242] on label at bounding box center [477, 245] width 499 height 36
click at [692, 229] on input "checkbox" at bounding box center [692, 229] width 0 height 0
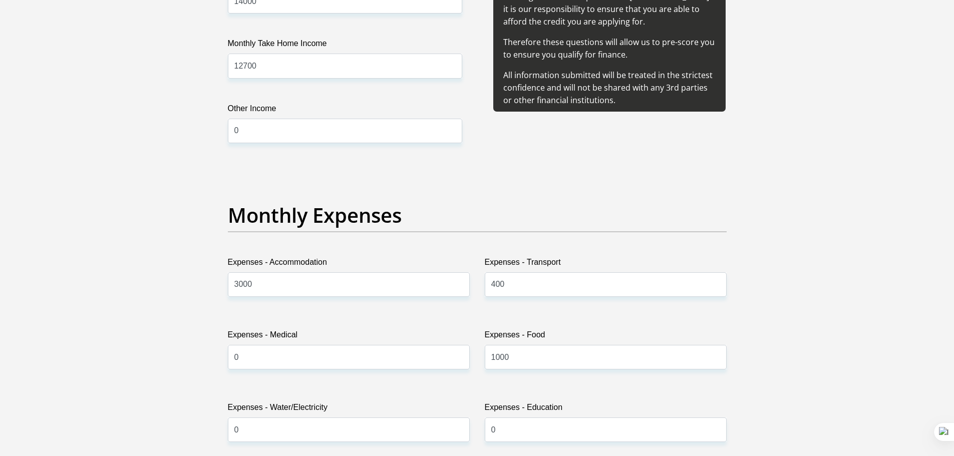
scroll to position [3202, 0]
